Goal: Transaction & Acquisition: Purchase product/service

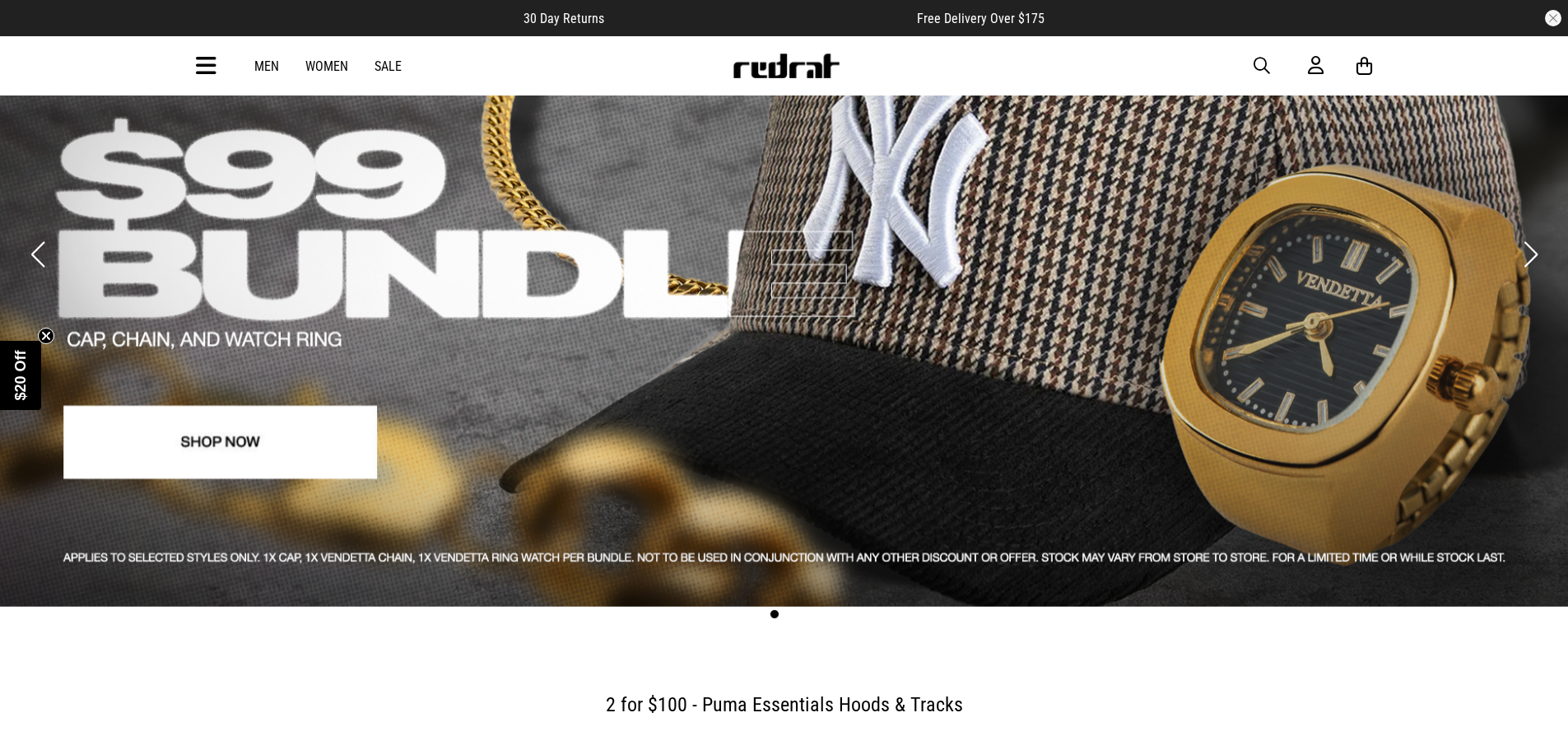
scroll to position [165, 0]
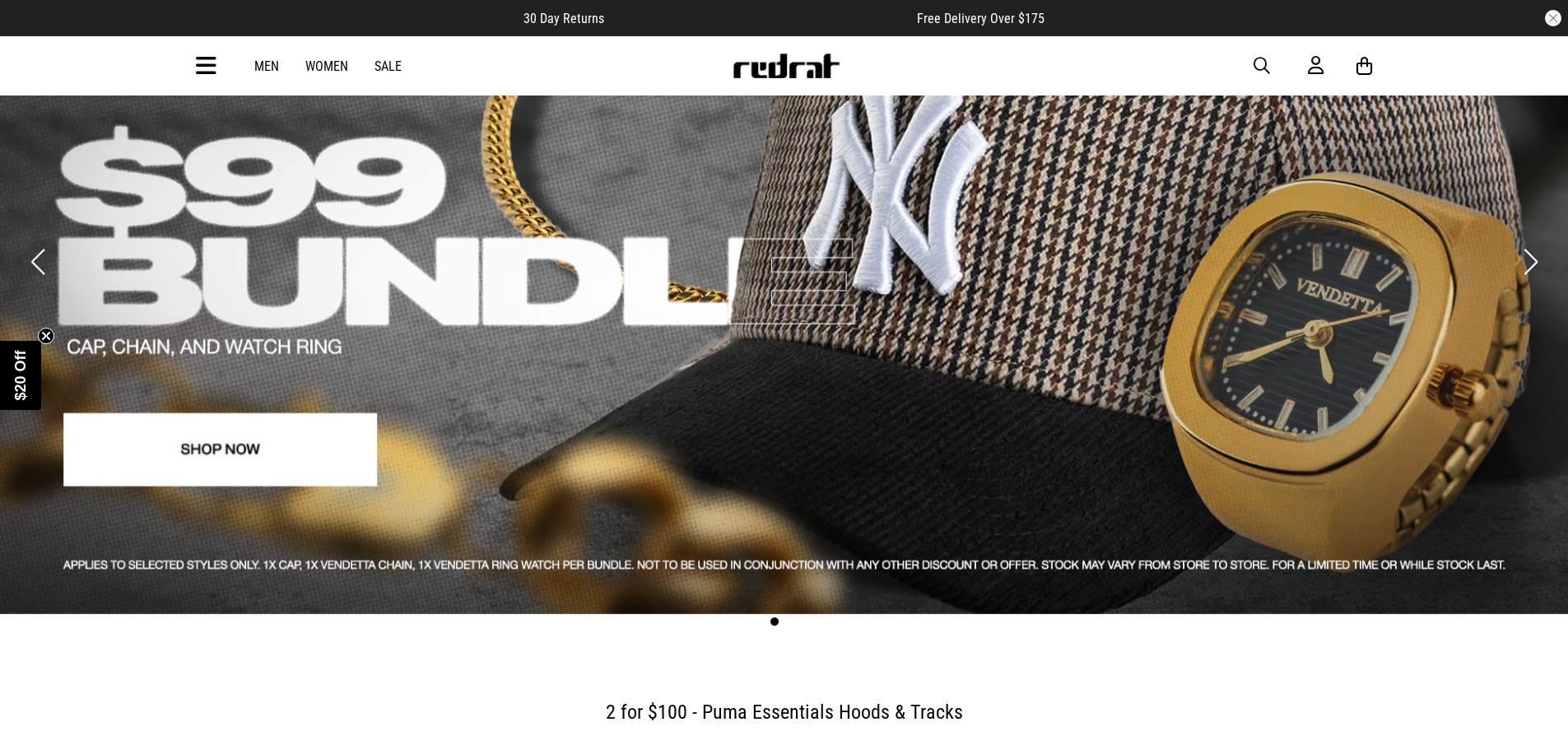
click at [1529, 253] on button "Next slide" at bounding box center [1530, 262] width 23 height 36
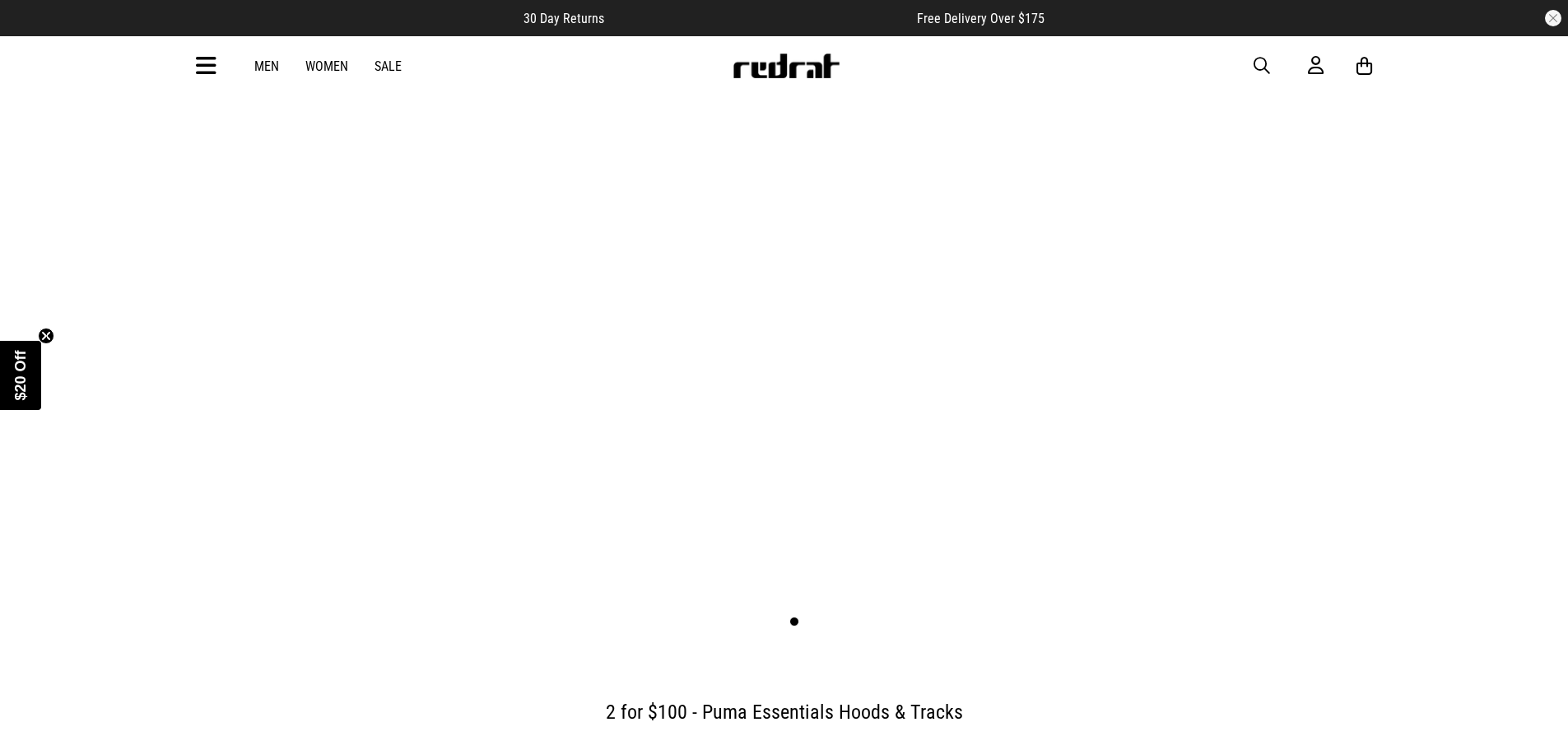
click at [1529, 253] on button "Next slide" at bounding box center [1530, 262] width 23 height 36
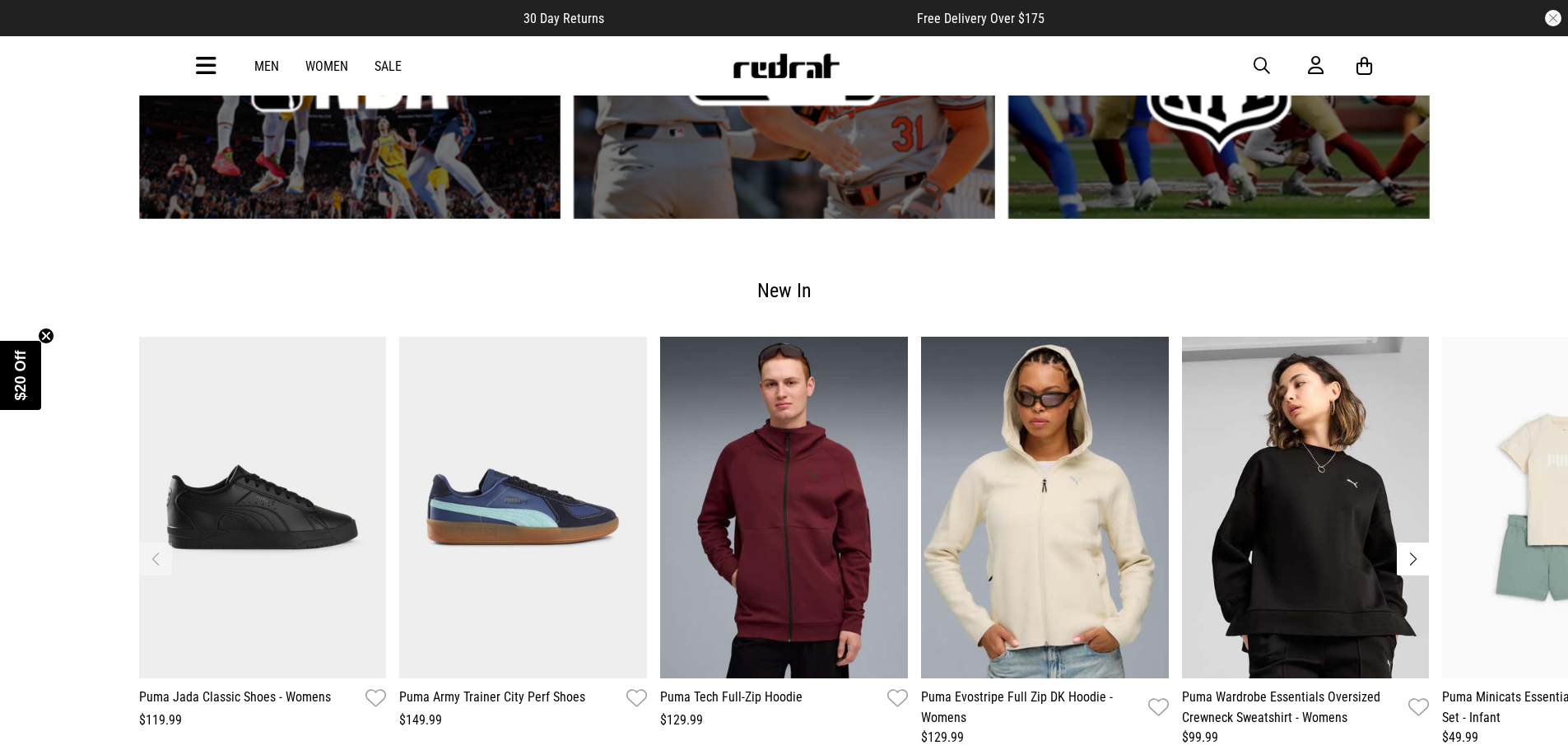
scroll to position [3212, 0]
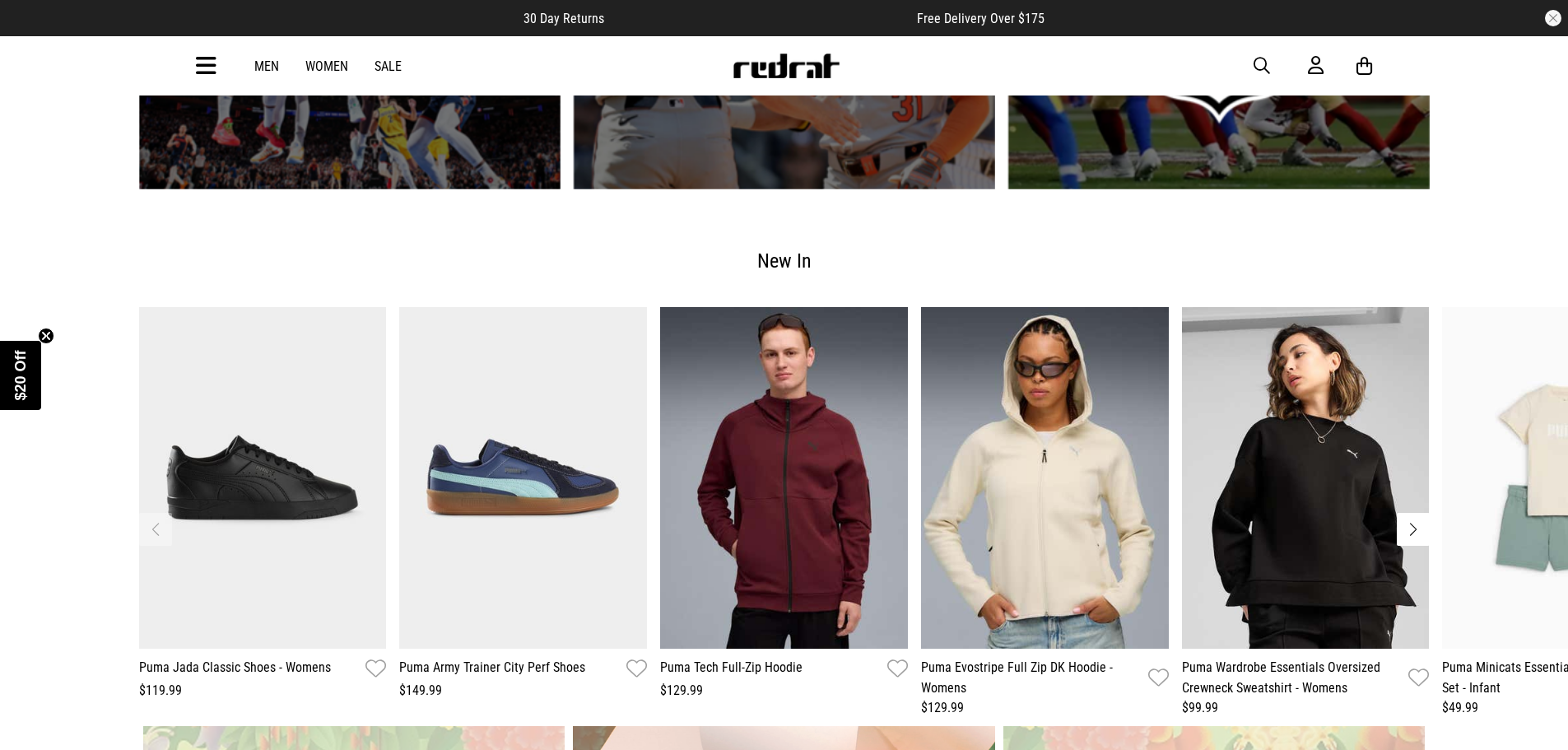
click at [1422, 513] on button "Next slide" at bounding box center [1413, 529] width 33 height 33
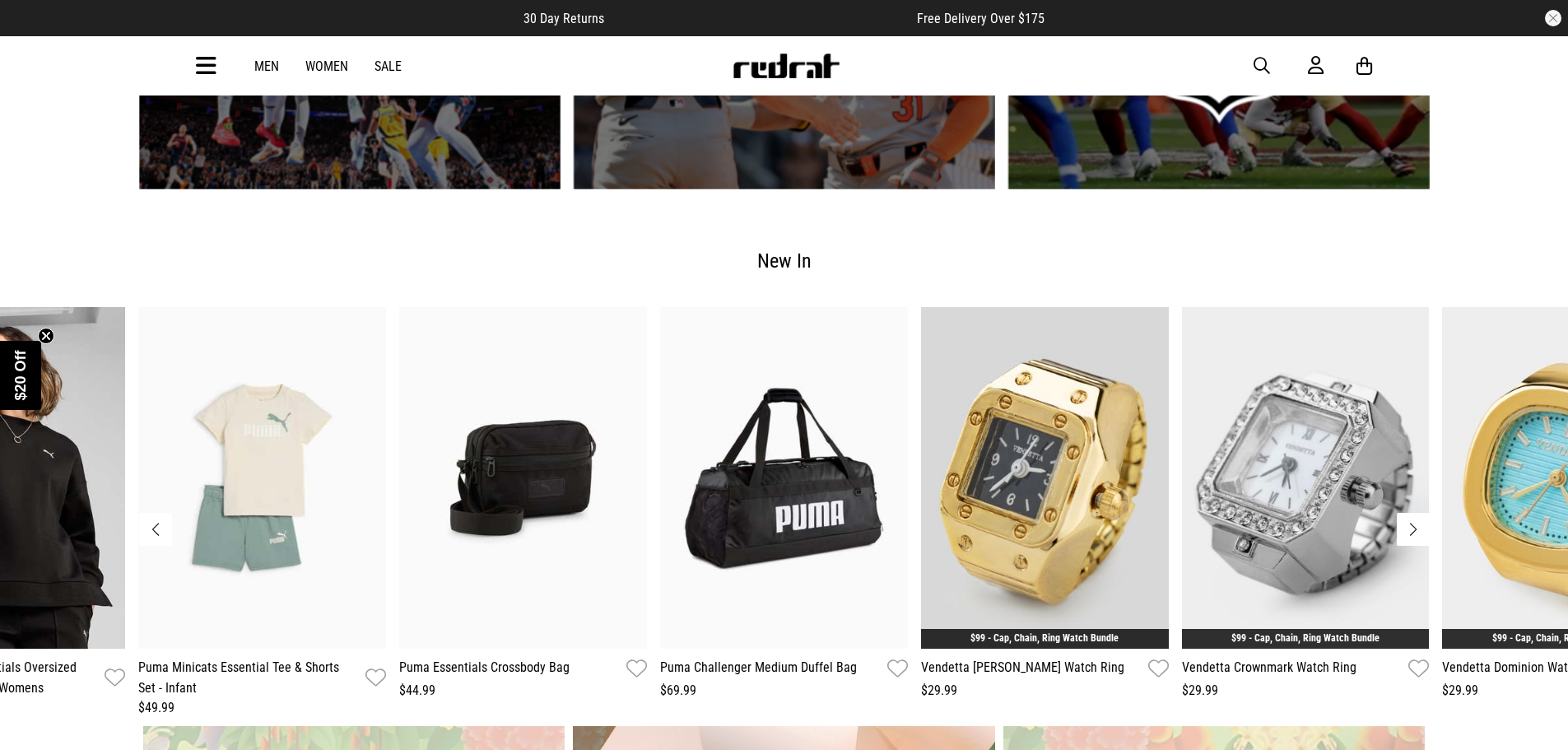
click at [1422, 513] on button "Next slide" at bounding box center [1413, 529] width 33 height 33
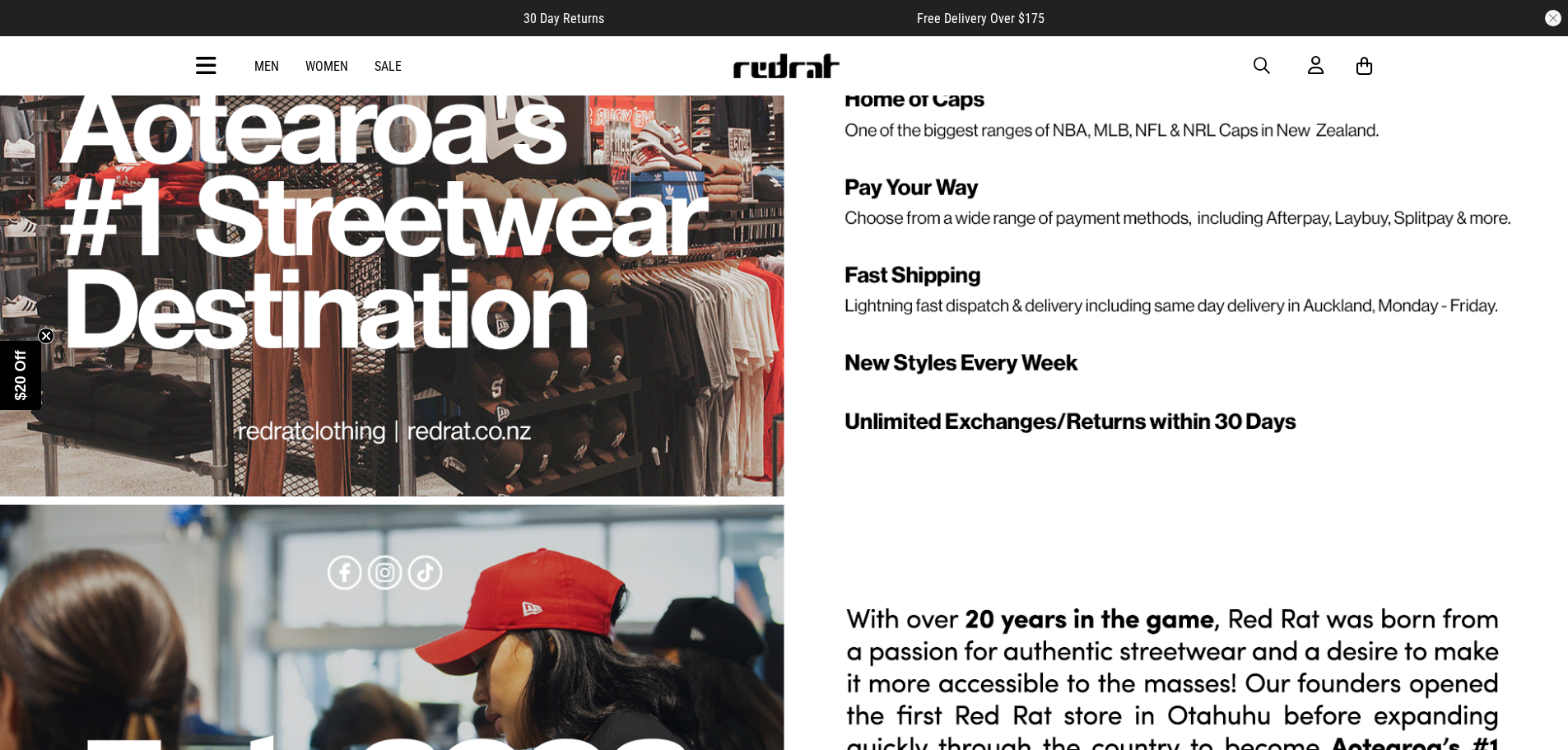
scroll to position [4117, 0]
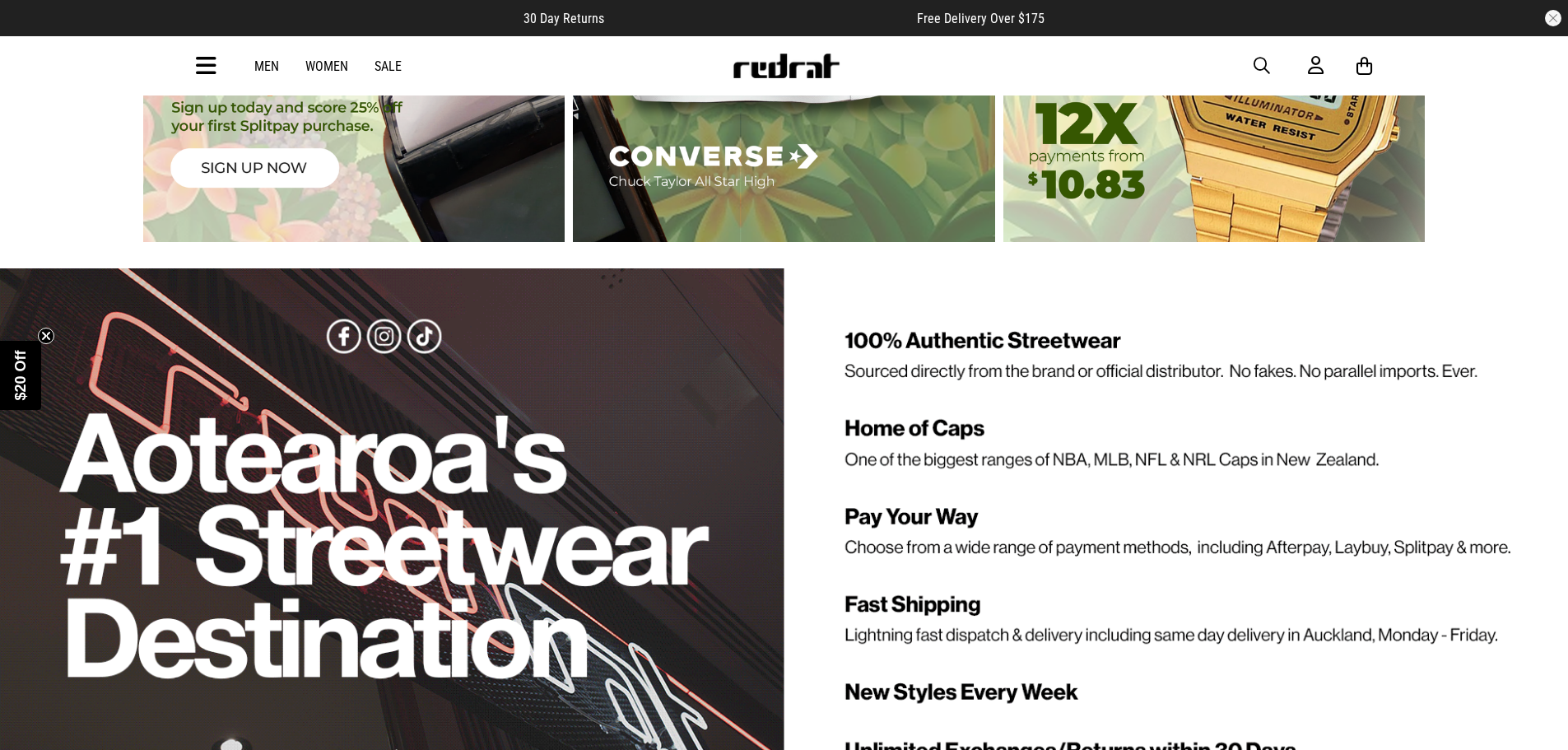
click at [397, 70] on link "Sale" at bounding box center [388, 66] width 28 height 16
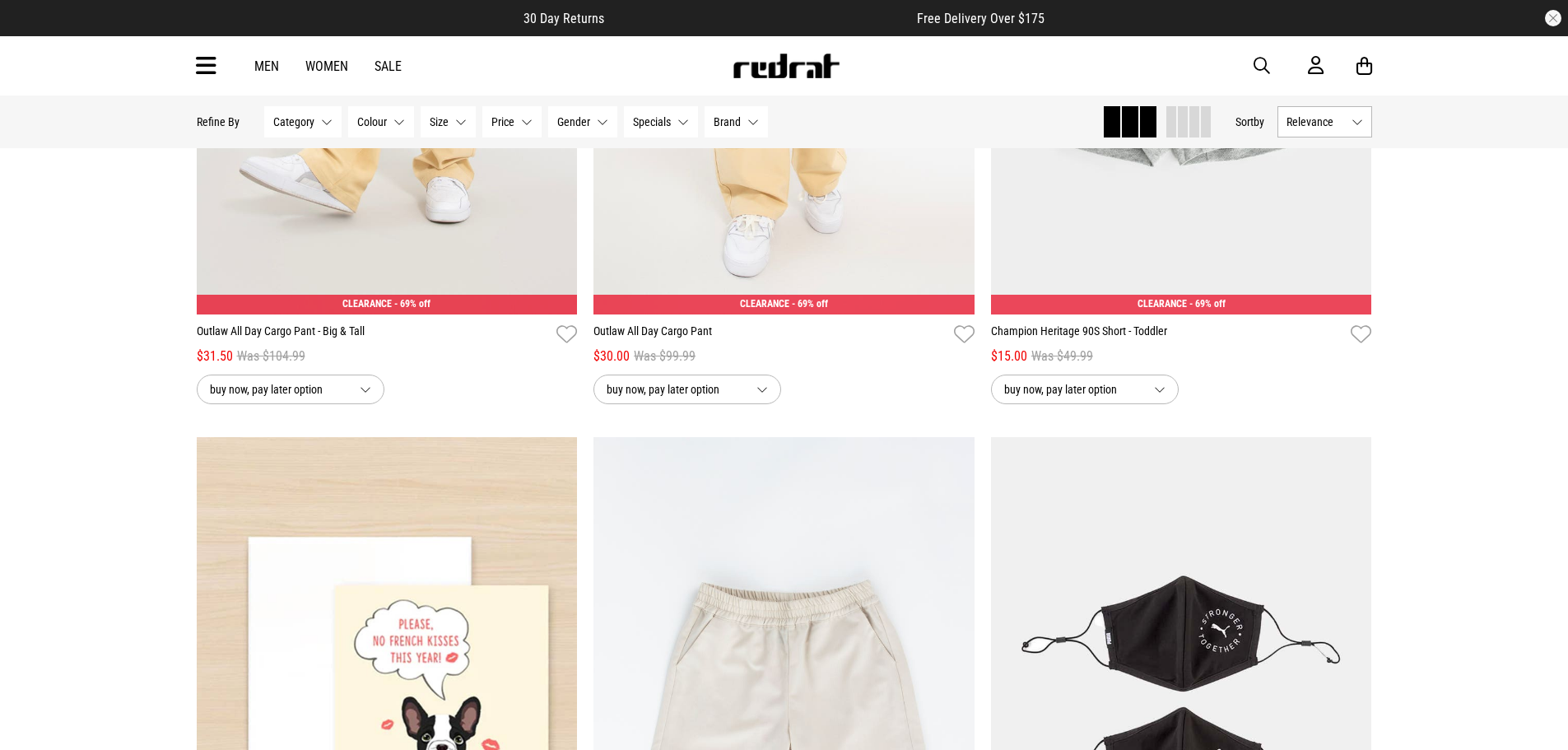
scroll to position [1400, 0]
